Goal: Task Accomplishment & Management: Manage account settings

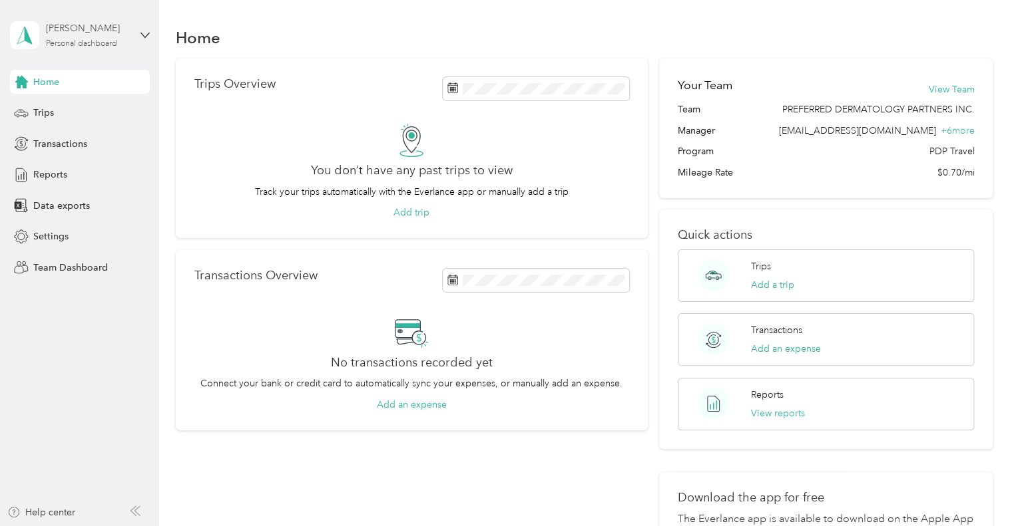
click at [94, 45] on div "Personal dashboard" at bounding box center [81, 44] width 71 height 8
click at [65, 114] on div "Team dashboard" at bounding box center [150, 109] width 262 height 23
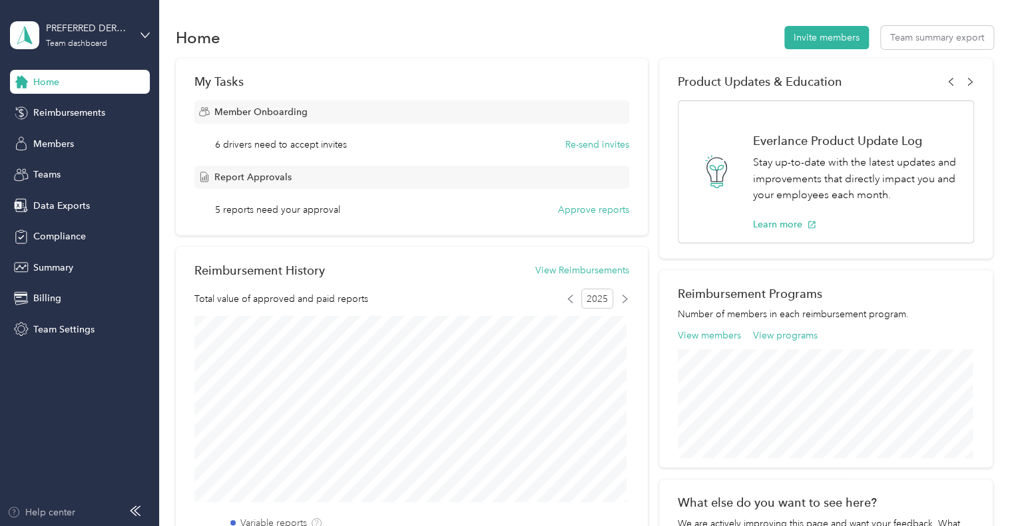
click at [67, 512] on div "Help center" at bounding box center [41, 513] width 68 height 14
click at [59, 173] on span "Teams" at bounding box center [46, 175] width 27 height 14
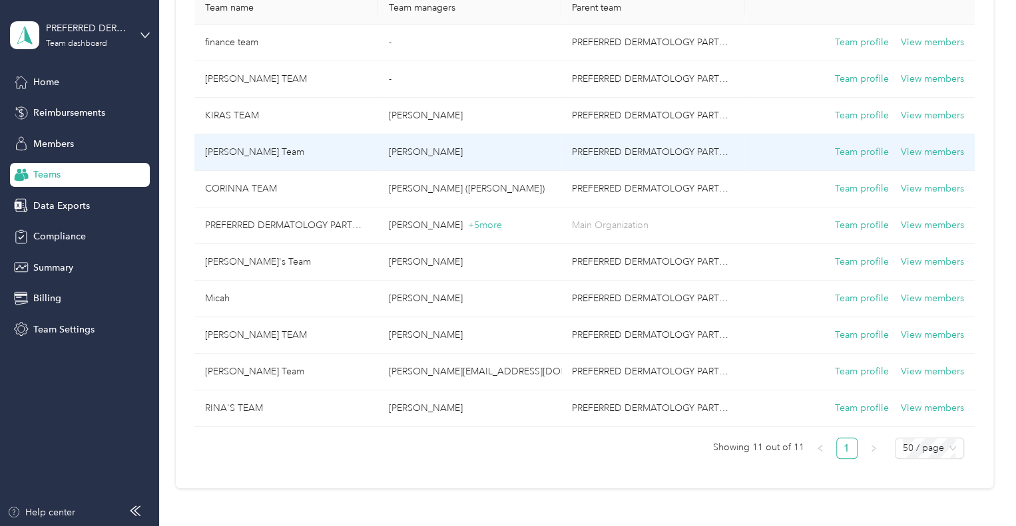
scroll to position [200, 0]
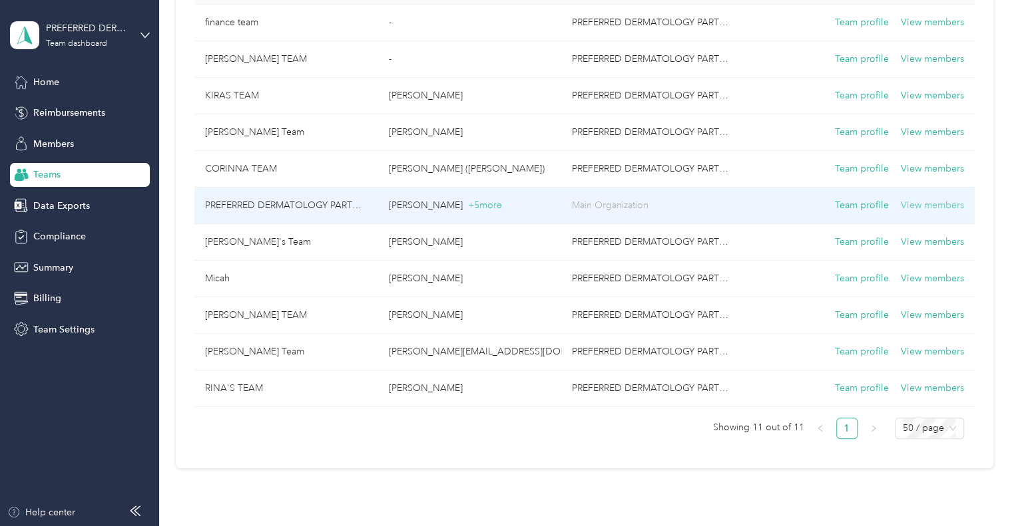
click at [934, 203] on button "View members" at bounding box center [931, 205] width 63 height 15
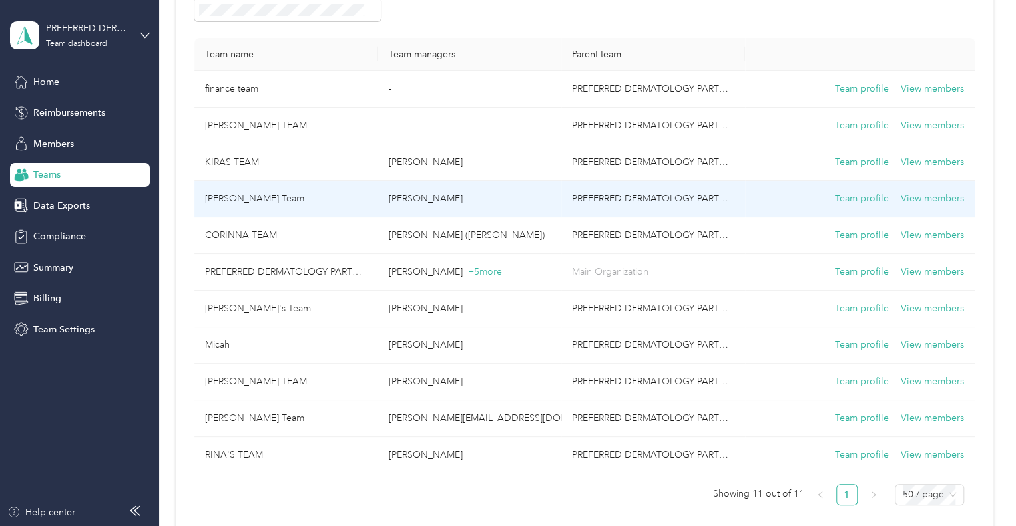
scroll to position [200, 0]
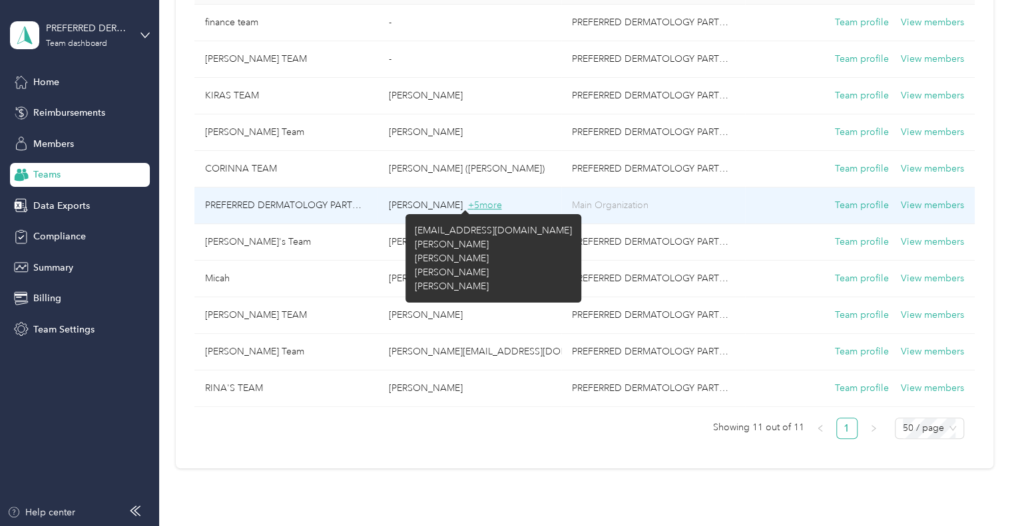
click at [467, 202] on span "+ 5 more" at bounding box center [484, 205] width 34 height 11
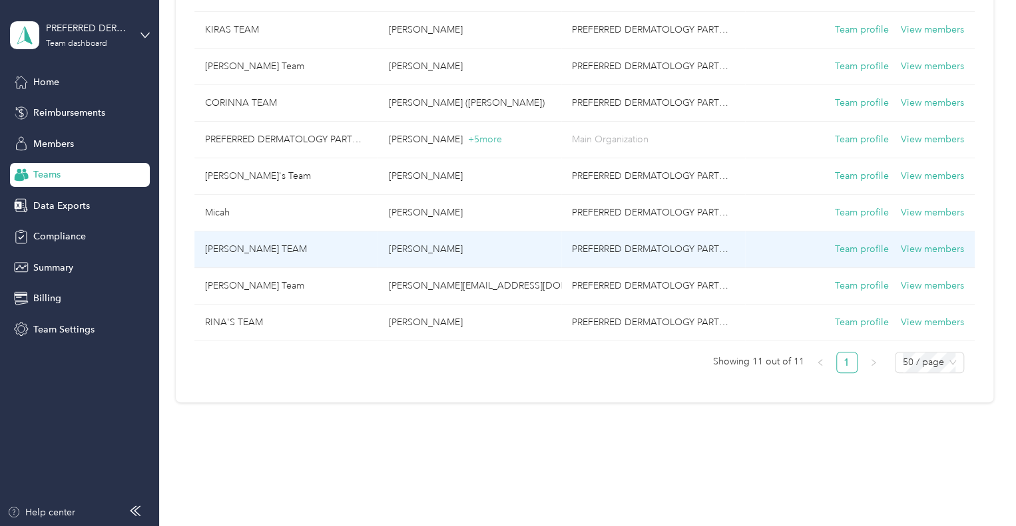
scroll to position [266, 0]
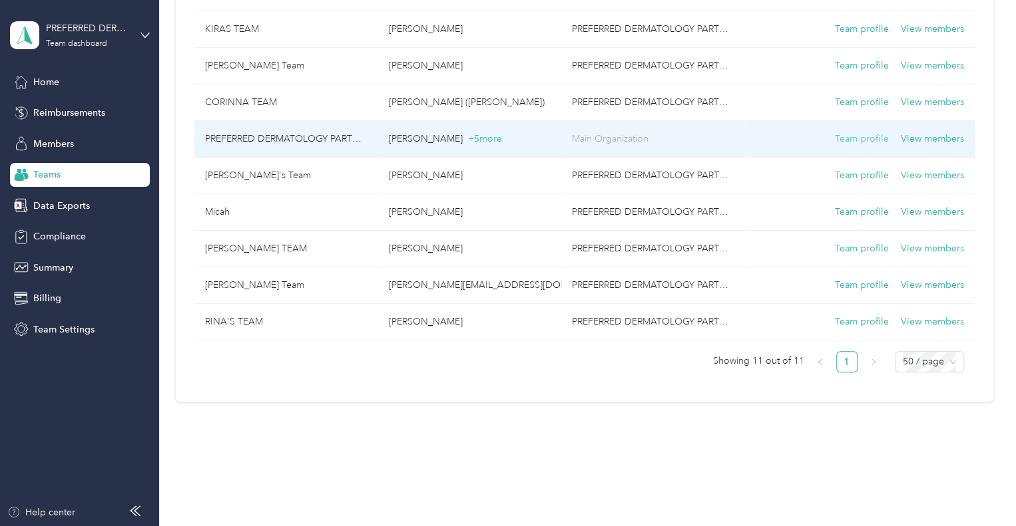
click at [876, 136] on button "Team profile" at bounding box center [861, 139] width 54 height 15
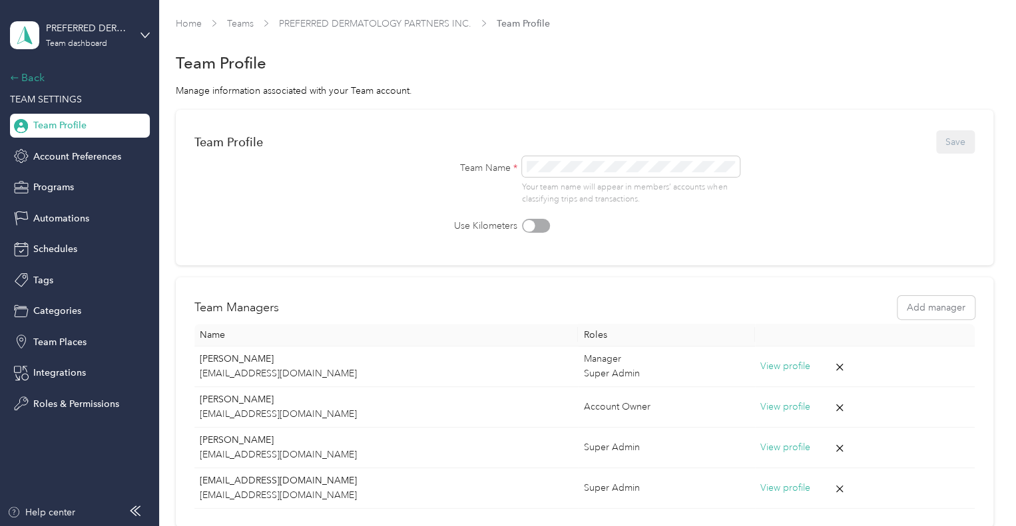
click at [37, 78] on div "Back" at bounding box center [76, 78] width 133 height 16
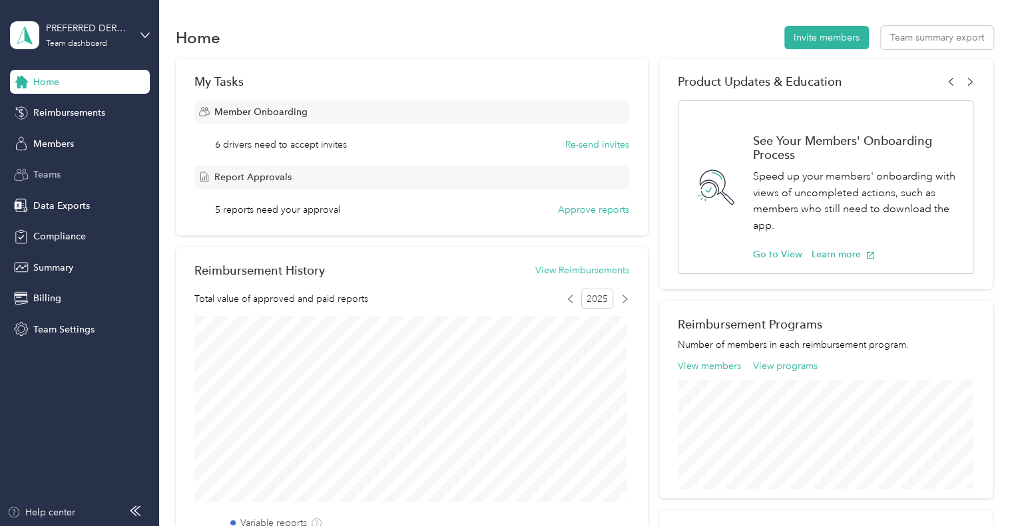
click at [54, 177] on span "Teams" at bounding box center [46, 175] width 27 height 14
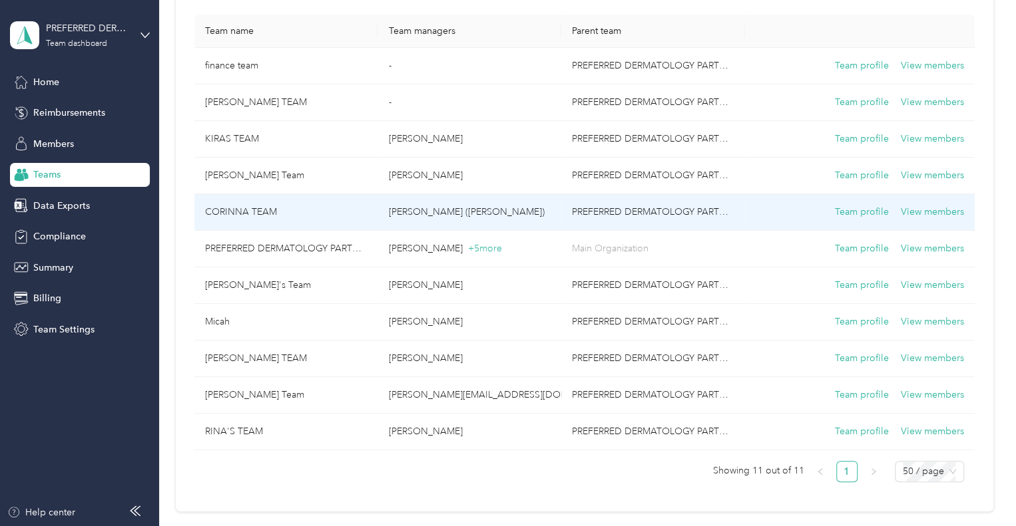
scroll to position [133, 0]
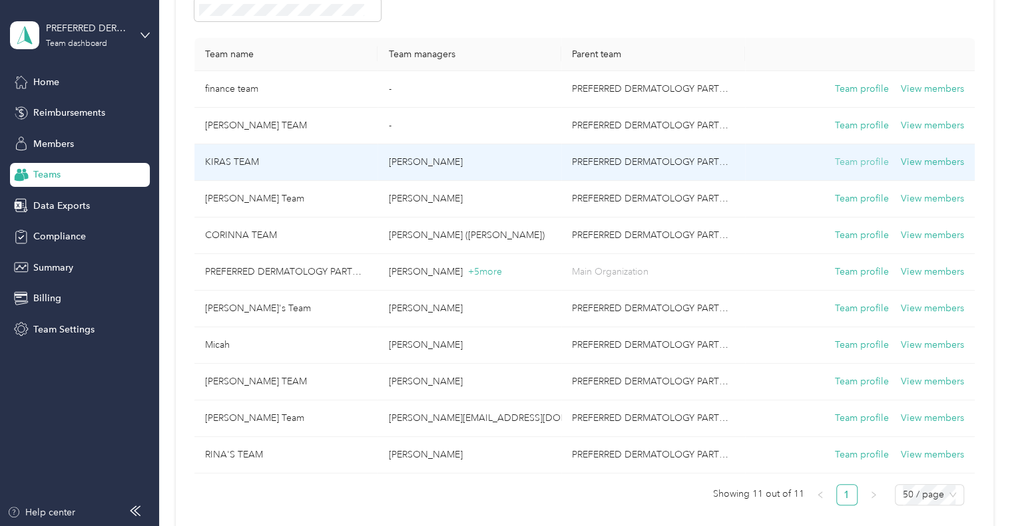
click at [845, 164] on button "Team profile" at bounding box center [861, 162] width 54 height 15
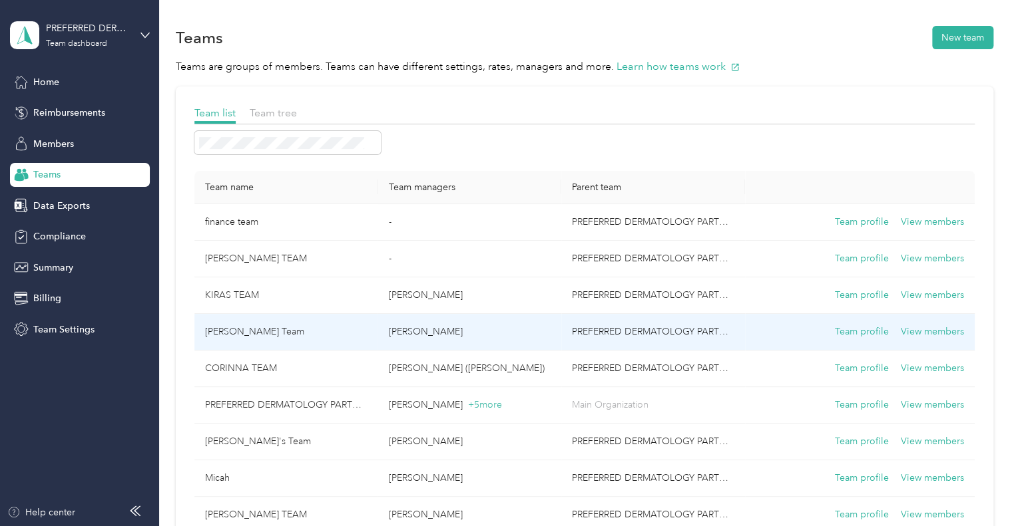
click at [618, 329] on td "PREFERRED DERMATOLOGY PARTNERS INC." at bounding box center [653, 332] width 184 height 37
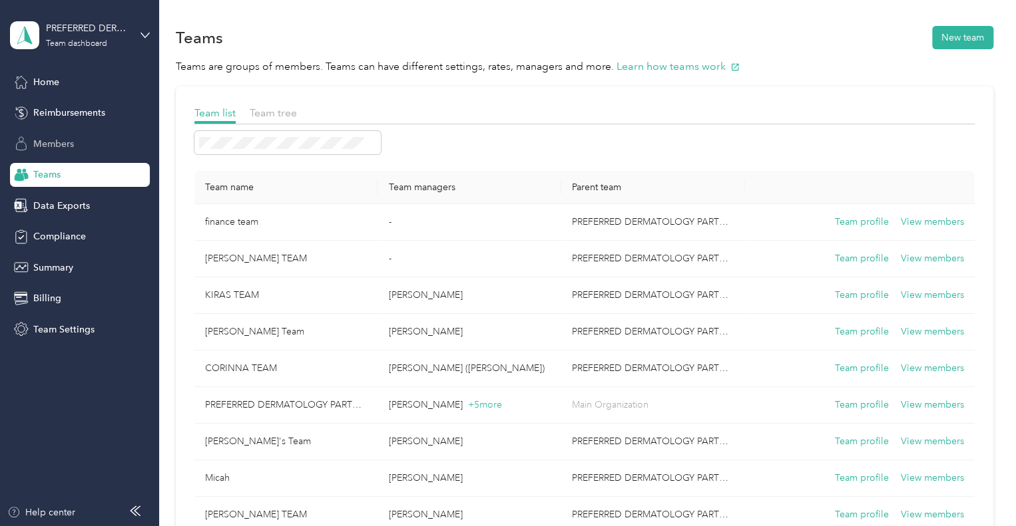
click at [78, 138] on div "Members" at bounding box center [80, 144] width 140 height 24
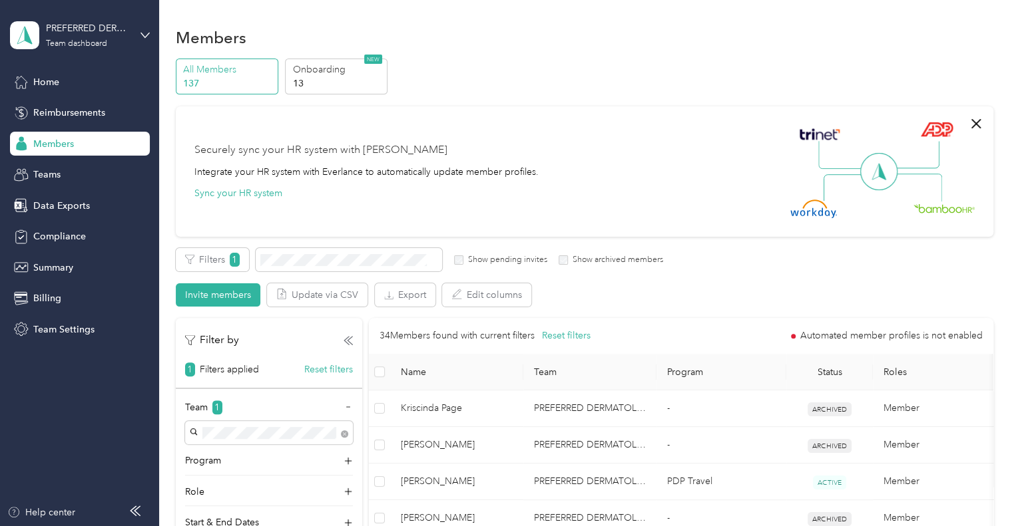
click at [136, 513] on icon at bounding box center [135, 511] width 11 height 11
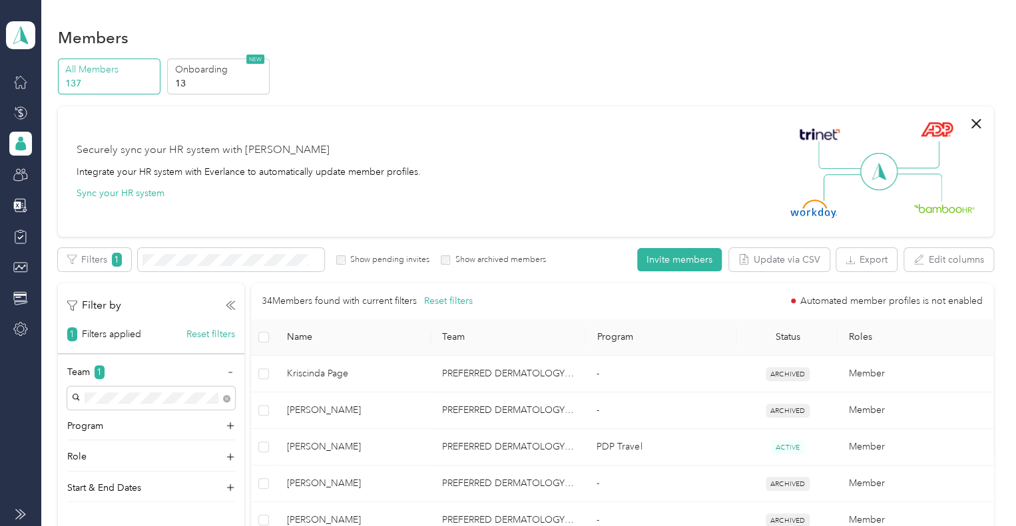
click at [23, 514] on icon at bounding box center [20, 514] width 11 height 11
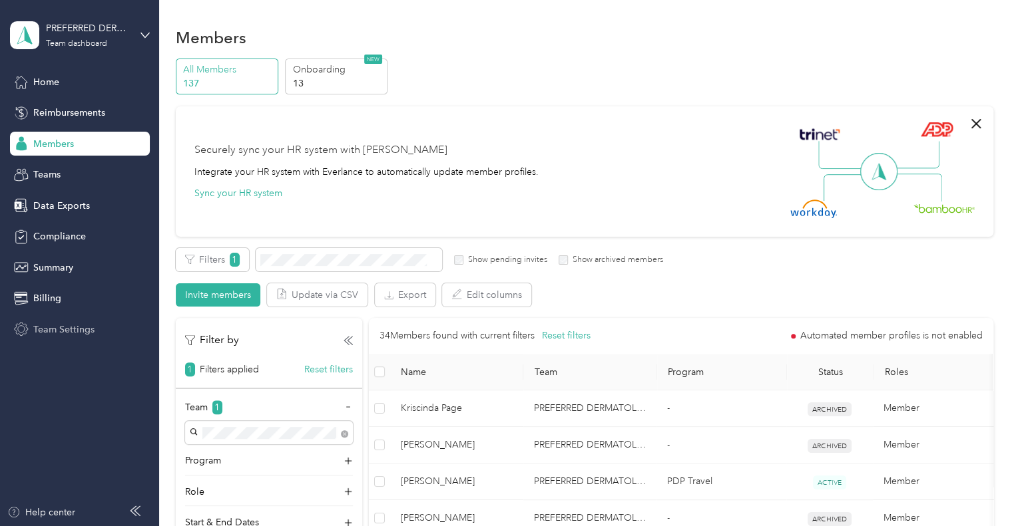
click at [77, 329] on span "Team Settings" at bounding box center [63, 330] width 61 height 14
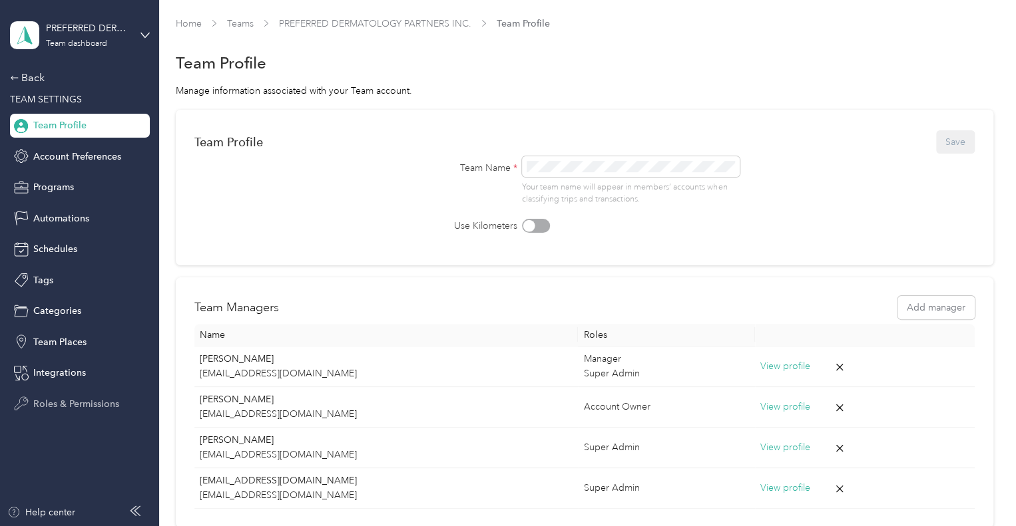
click at [85, 403] on span "Roles & Permissions" at bounding box center [76, 404] width 86 height 14
